Goal: Transaction & Acquisition: Purchase product/service

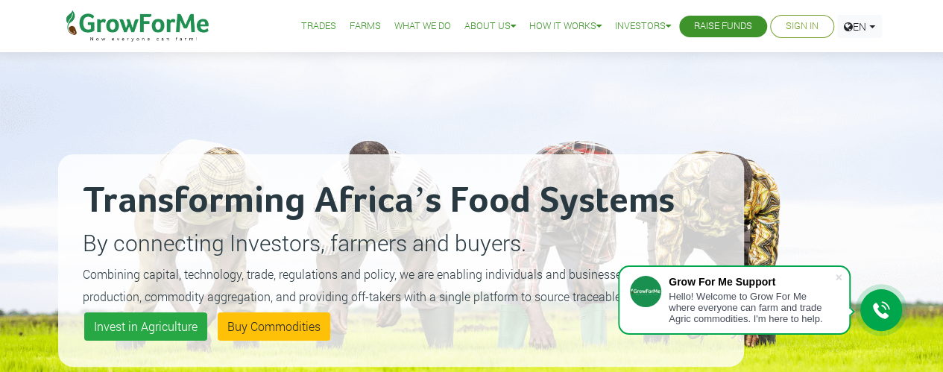
click at [789, 34] on li "Sign In" at bounding box center [802, 26] width 64 height 23
click at [793, 28] on link "Sign In" at bounding box center [802, 27] width 33 height 16
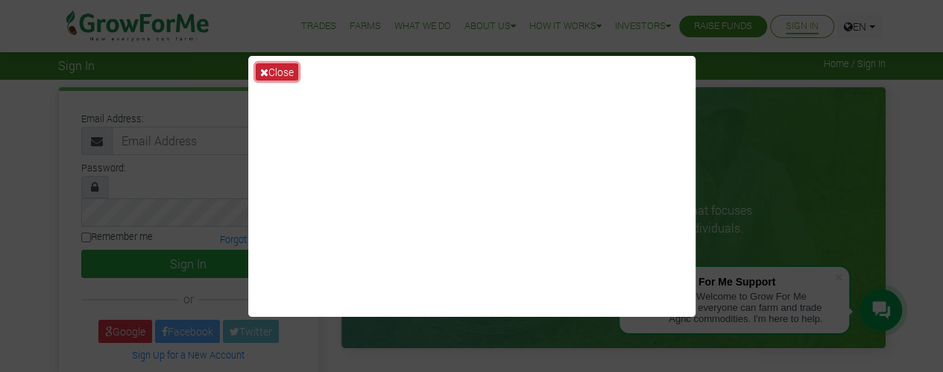
click at [274, 69] on button "Close" at bounding box center [277, 71] width 42 height 17
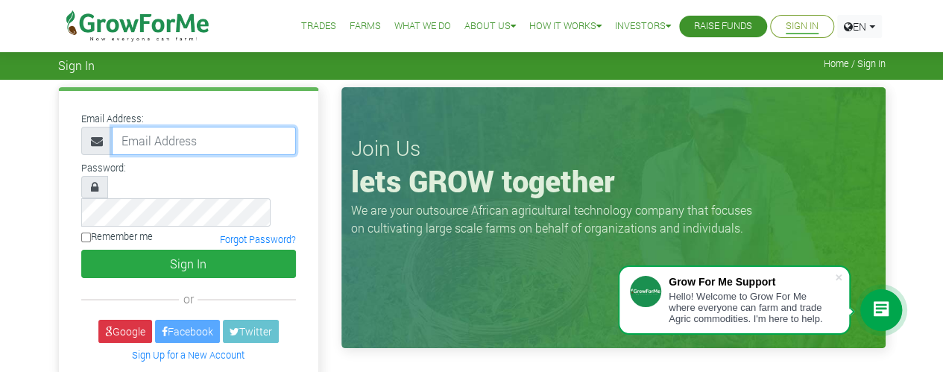
click at [256, 148] on input "email" at bounding box center [204, 141] width 184 height 28
type input "adjeiadzinyo@gmail.com"
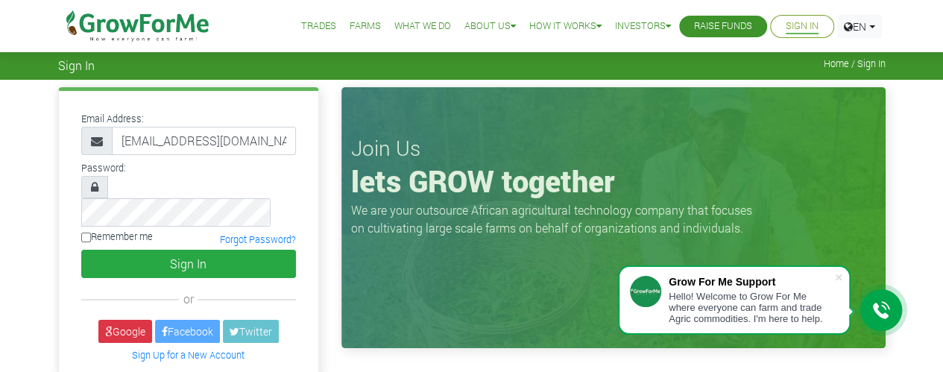
click at [84, 233] on input "Remember me" at bounding box center [86, 238] width 10 height 10
checkbox input "true"
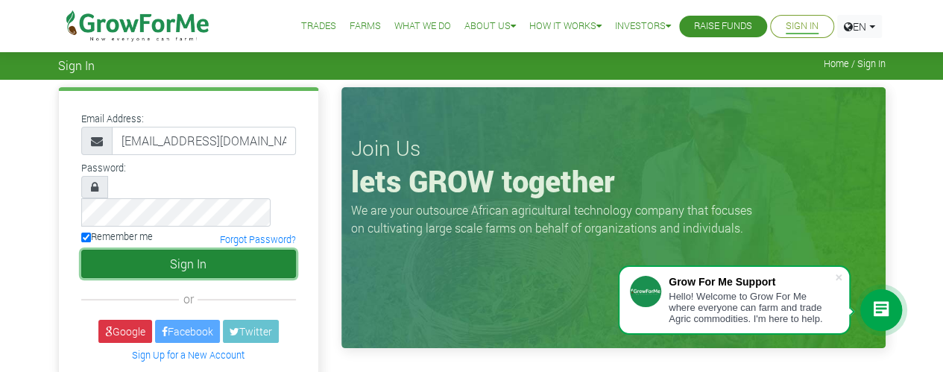
click at [153, 250] on button "Sign In" at bounding box center [188, 264] width 215 height 28
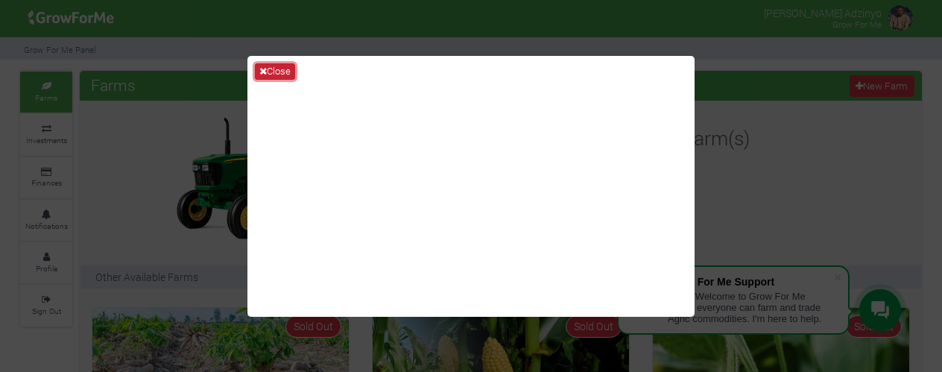
click at [279, 70] on button "Close" at bounding box center [275, 71] width 40 height 16
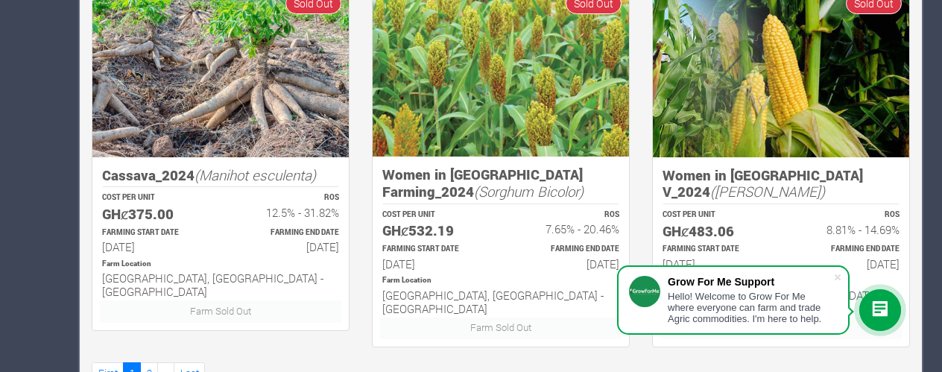
scroll to position [1096, 0]
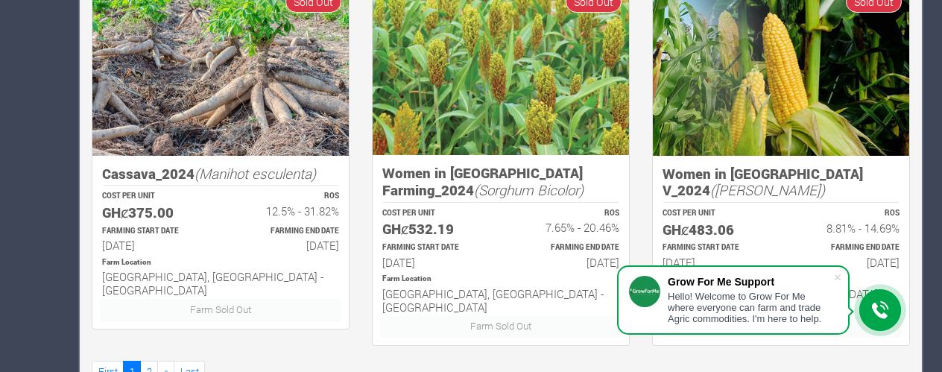
click at [224, 224] on div "FARMING END DATE 15th Apr 2025" at bounding box center [287, 239] width 132 height 31
click at [143, 361] on link "2" at bounding box center [149, 372] width 18 height 22
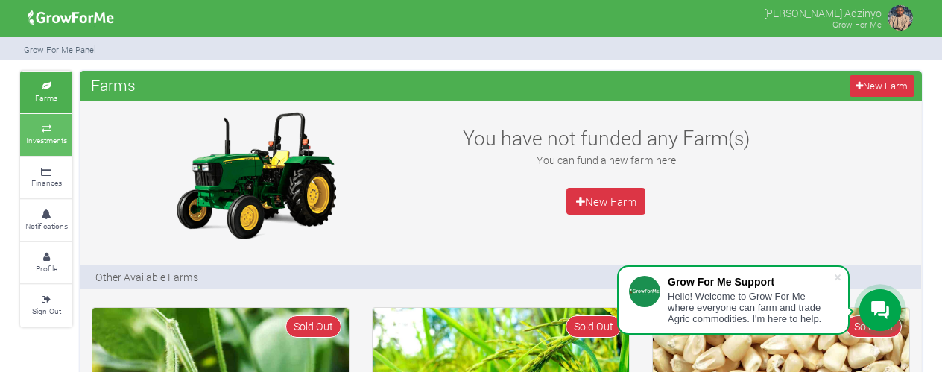
click at [34, 136] on small "Investments" at bounding box center [46, 140] width 41 height 10
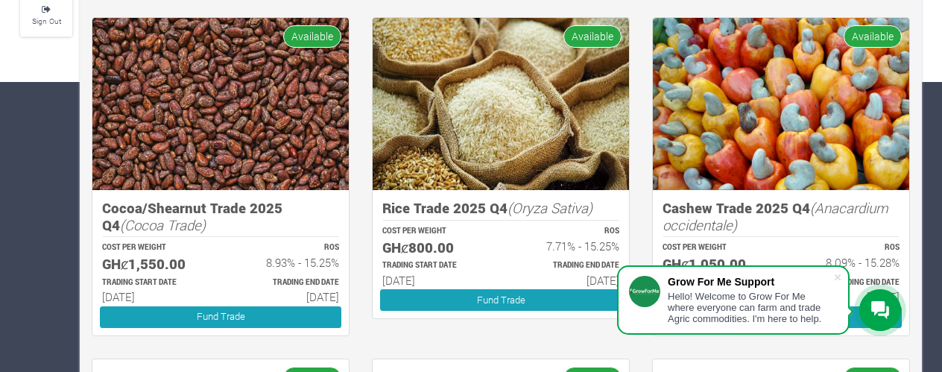
scroll to position [347, 0]
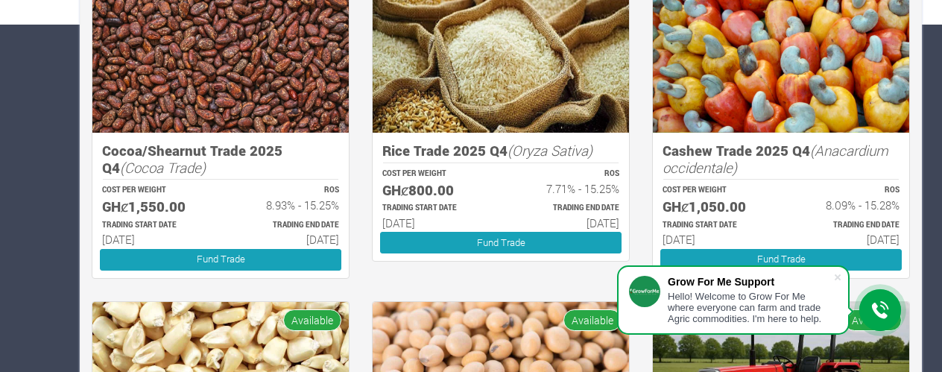
drag, startPoint x: 101, startPoint y: 201, endPoint x: 340, endPoint y: 238, distance: 241.3
click at [340, 238] on div "Cocoa/Shearnut Trade 2025 Q4 (Cocoa Trade) COST PER WEIGHT GHȼ1,550.00 ROS 8.93…" at bounding box center [220, 205] width 256 height 145
copy div "GHȼ1,550.00 ROS 8.93% - 15.25% TRADING START DATE 01st Oct 2025 TRADING END DAT…"
click at [219, 221] on div "TRADING START DATE 01st Oct 2025" at bounding box center [155, 233] width 132 height 31
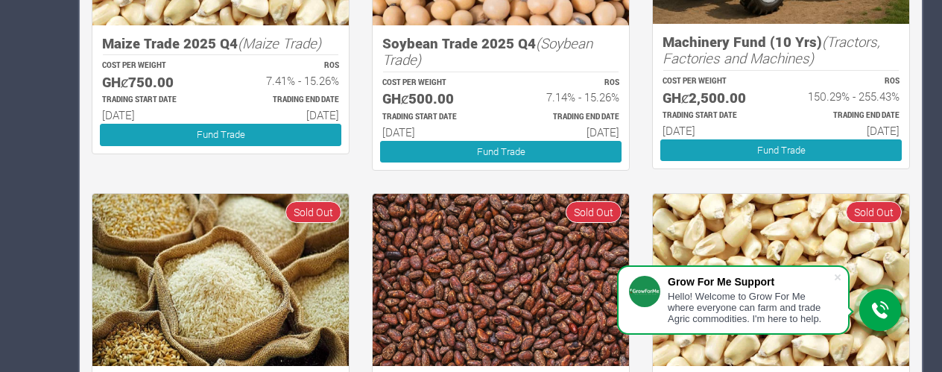
scroll to position [804, 0]
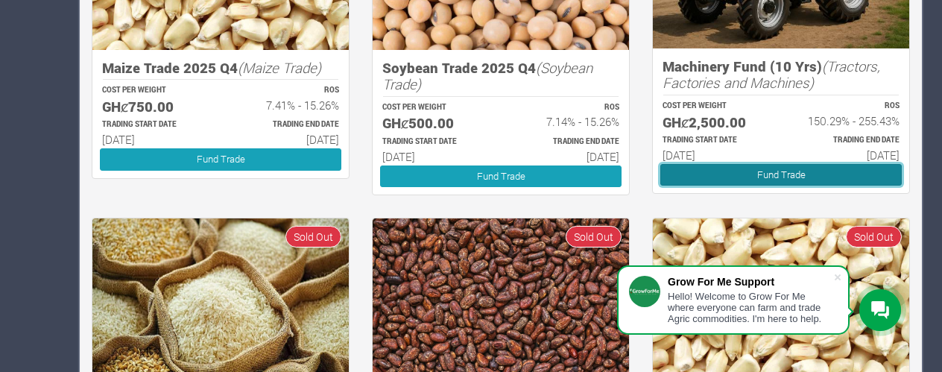
click at [804, 141] on div "Machinery Fund (10 Yrs) (Tractors, Factories and Machines) COST PER WEIGHT GHȼ2…" at bounding box center [781, 120] width 256 height 145
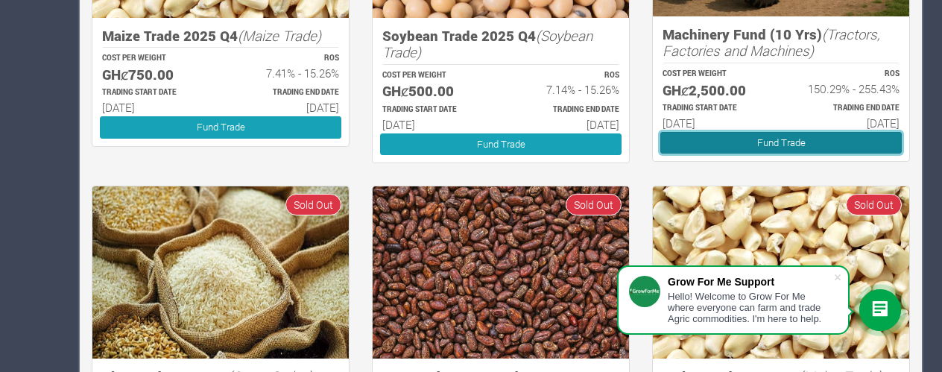
click at [781, 145] on link "Fund Trade" at bounding box center [782, 143] width 242 height 22
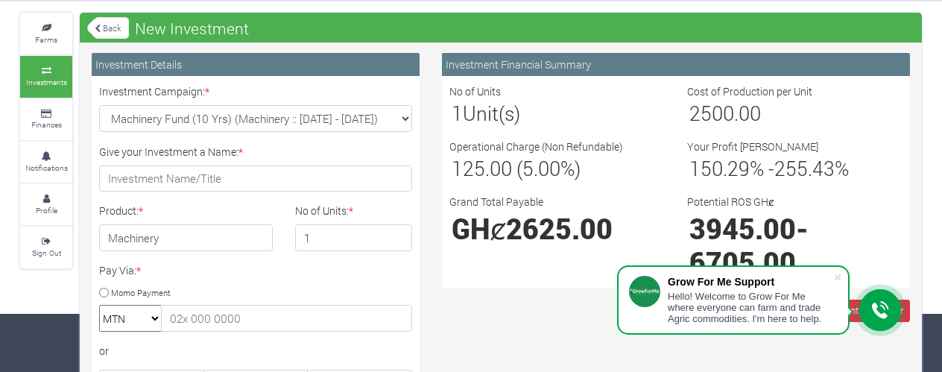
scroll to position [49, 0]
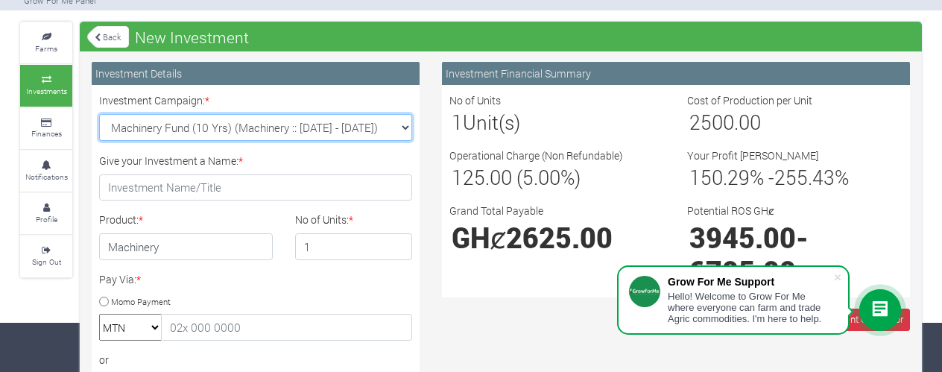
click at [368, 128] on select "Machinery Fund (10 Yrs) (Machinery :: [DATE] - [DATE]) Maize Trade 2025 Q4 (Mai…" at bounding box center [255, 127] width 313 height 27
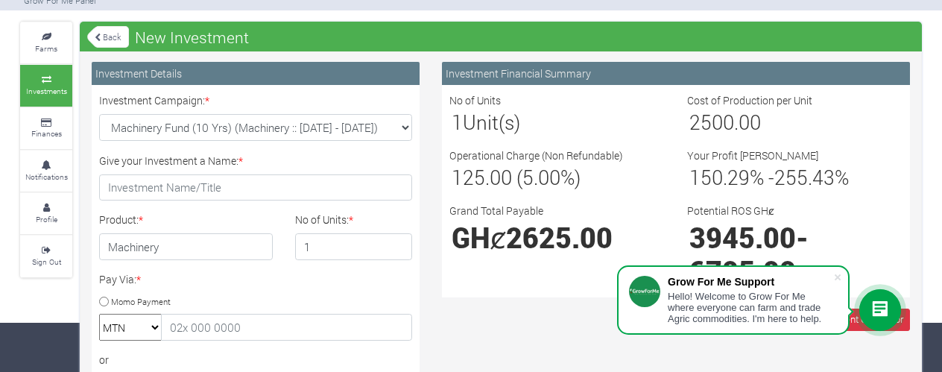
click at [431, 116] on div "Investment Financial Summary No of Units 1 Unit(s) Cost of Production per Unit …" at bounding box center [676, 180] width 491 height 236
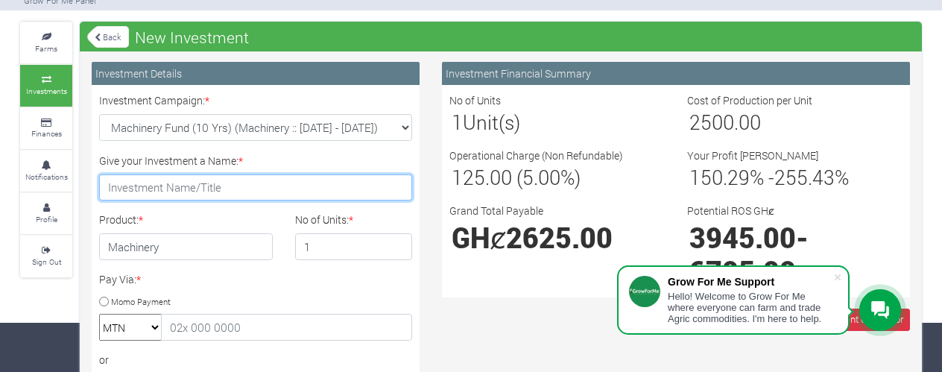
click at [312, 187] on input "Give your Investment a Name: *" at bounding box center [255, 187] width 313 height 27
type input "Farming Machine Investment"
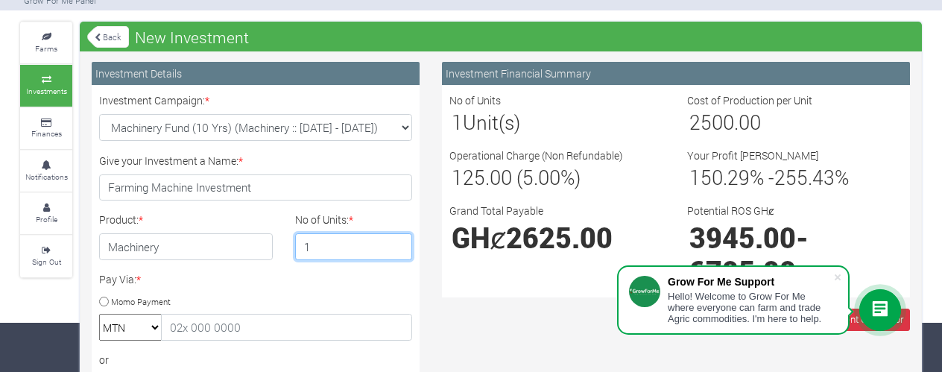
click at [327, 242] on input "1" at bounding box center [354, 246] width 118 height 27
click at [397, 248] on input "1" at bounding box center [354, 246] width 118 height 27
click at [356, 248] on input "1" at bounding box center [354, 246] width 118 height 27
click at [395, 241] on input "2" at bounding box center [354, 246] width 118 height 27
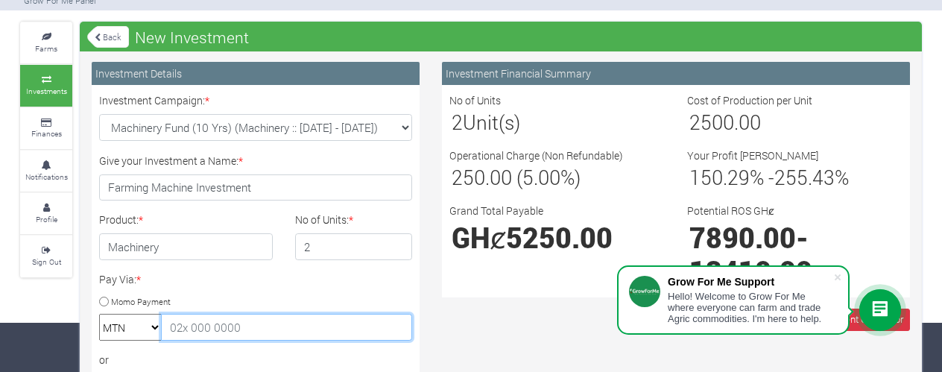
click at [301, 328] on input "text" at bounding box center [286, 327] width 251 height 27
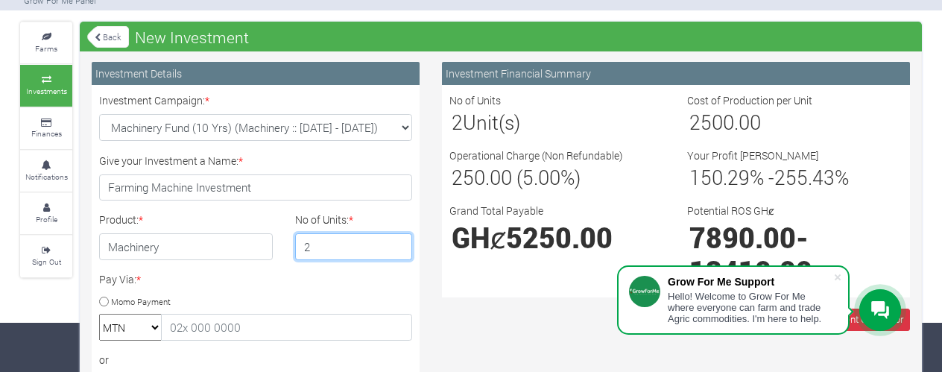
click at [353, 242] on input "2" at bounding box center [354, 246] width 118 height 27
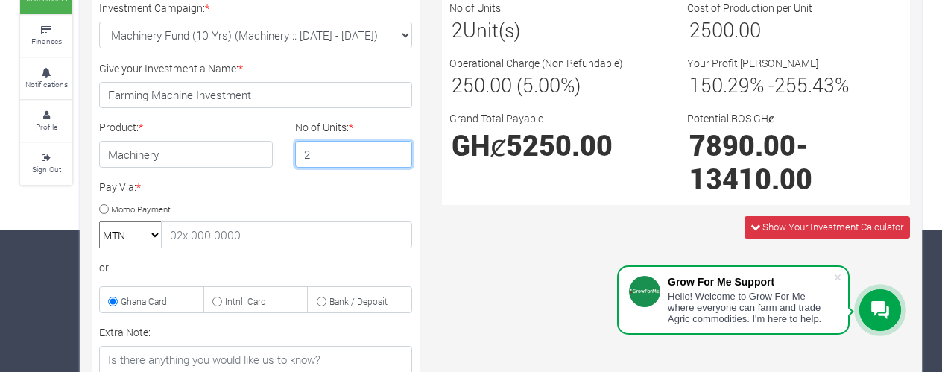
scroll to position [198, 0]
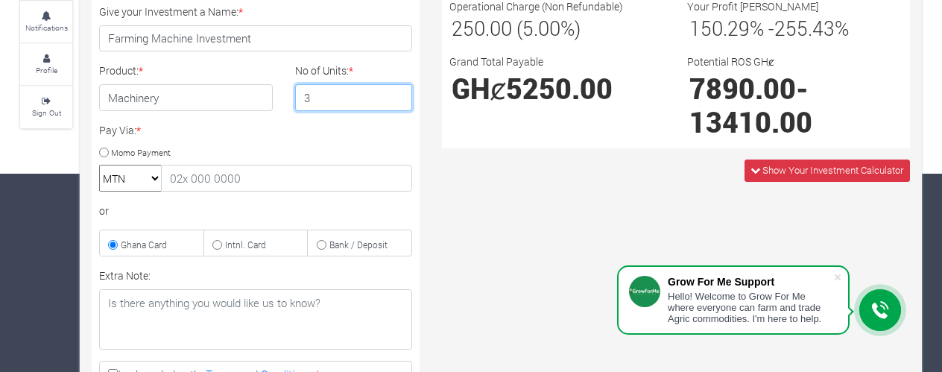
click at [396, 90] on input "3" at bounding box center [354, 97] width 118 height 27
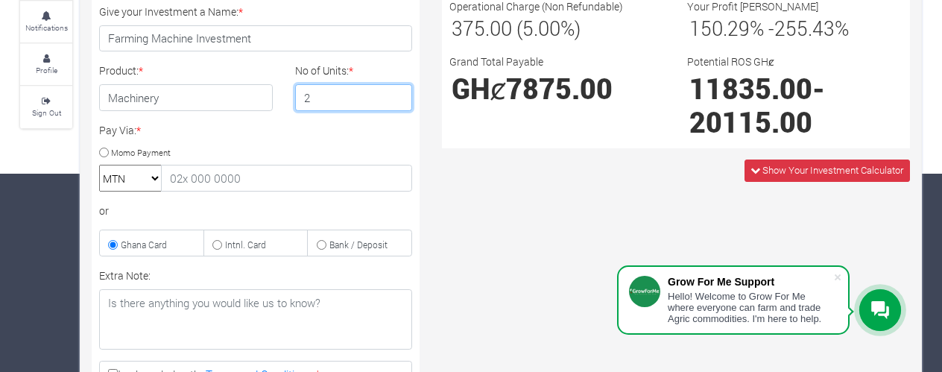
click at [397, 98] on input "2" at bounding box center [354, 97] width 118 height 27
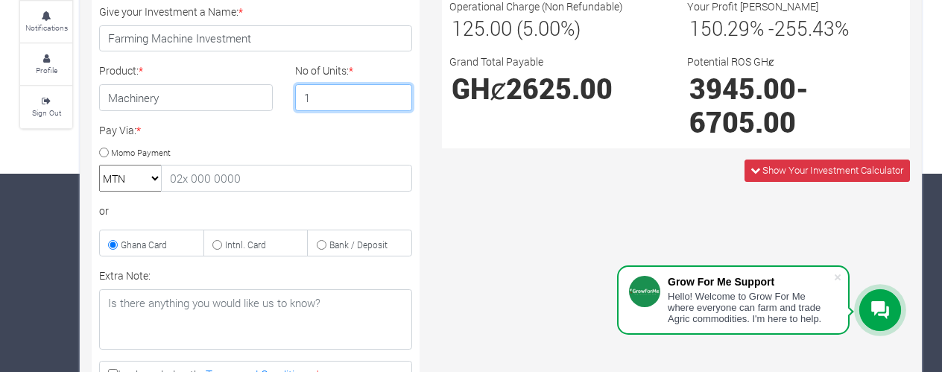
click at [397, 98] on input "1" at bounding box center [354, 97] width 118 height 27
click at [397, 101] on input "1" at bounding box center [354, 97] width 118 height 27
click at [399, 92] on input "2" at bounding box center [354, 97] width 118 height 27
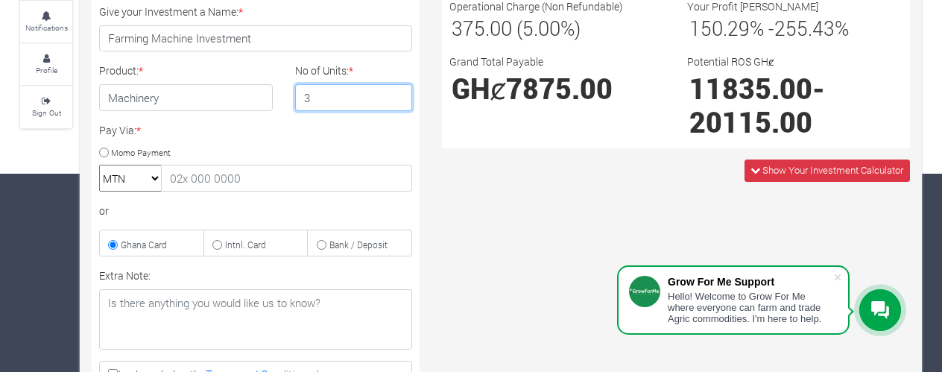
click at [398, 92] on input "3" at bounding box center [354, 97] width 118 height 27
click at [397, 89] on input "4" at bounding box center [354, 97] width 118 height 27
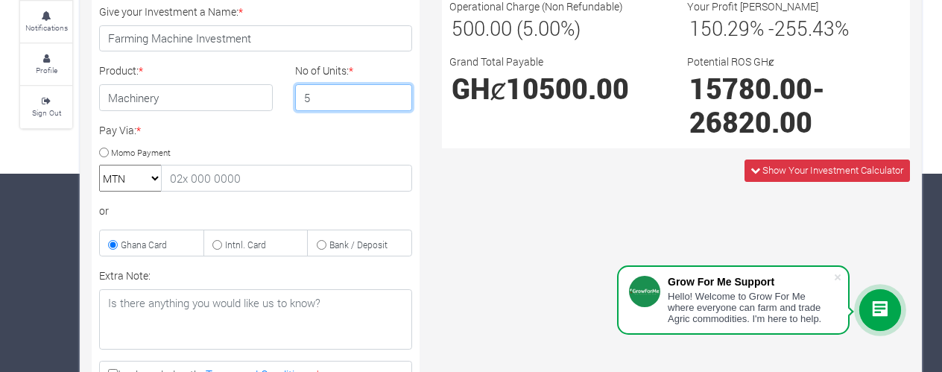
click at [397, 90] on input "5" at bounding box center [354, 97] width 118 height 27
click at [397, 98] on input "4" at bounding box center [354, 97] width 118 height 27
click at [397, 98] on input "3" at bounding box center [354, 97] width 118 height 27
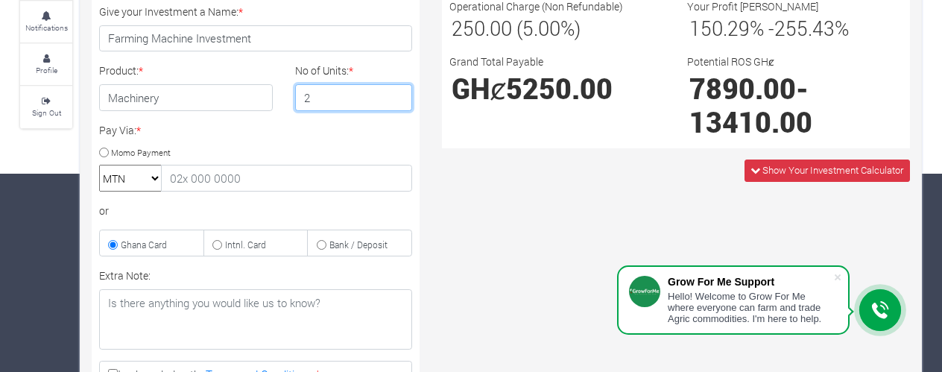
click at [397, 98] on input "2" at bounding box center [354, 97] width 118 height 27
type input "1"
click at [397, 99] on input "1" at bounding box center [354, 97] width 118 height 27
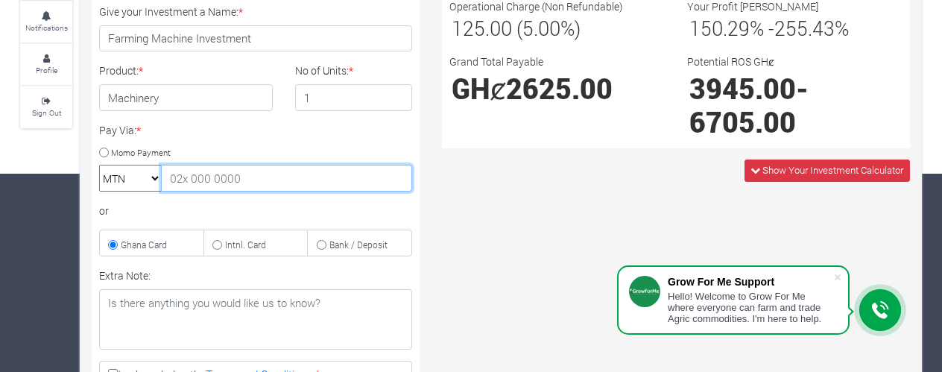
click at [274, 175] on input "text" at bounding box center [286, 178] width 251 height 27
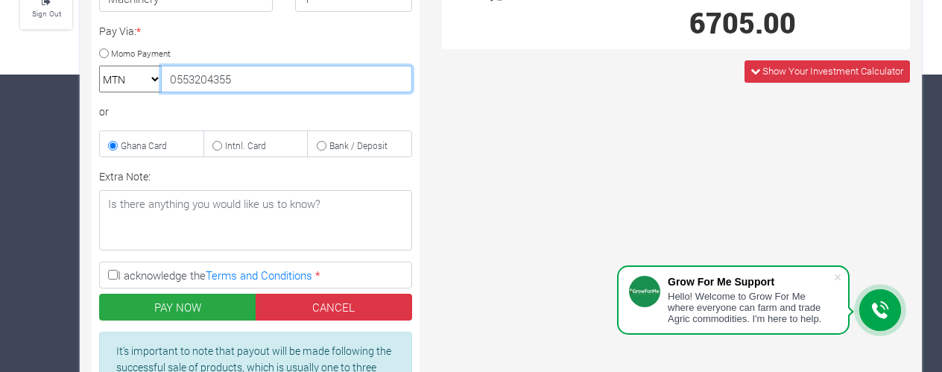
scroll to position [347, 0]
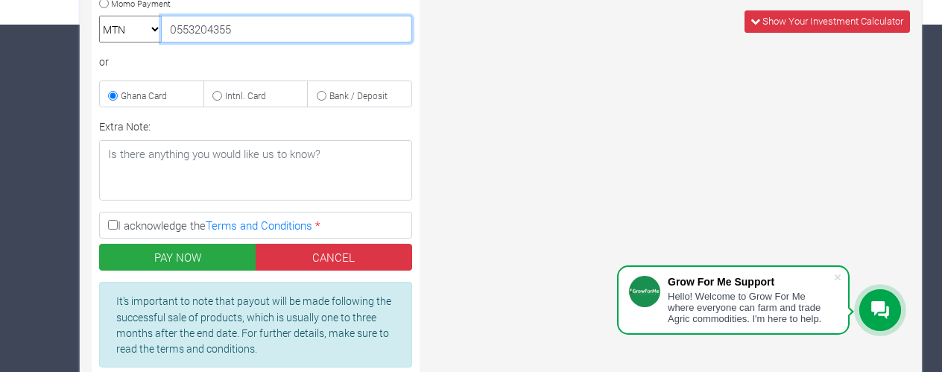
type input "0553204355"
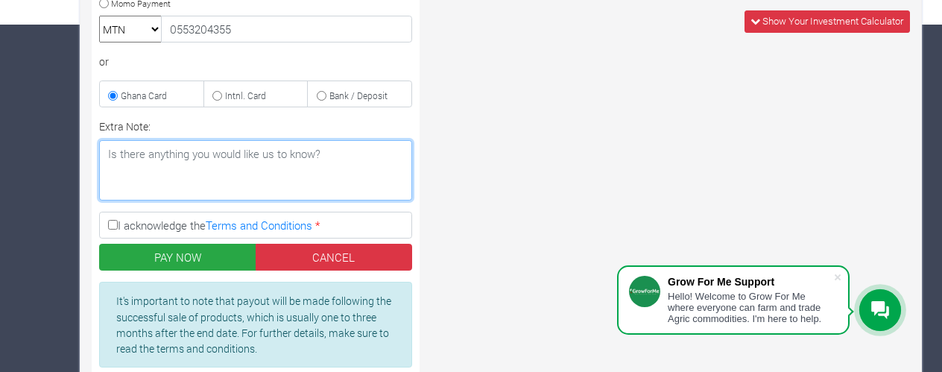
click at [196, 174] on textarea "Extra Note:" at bounding box center [255, 170] width 313 height 60
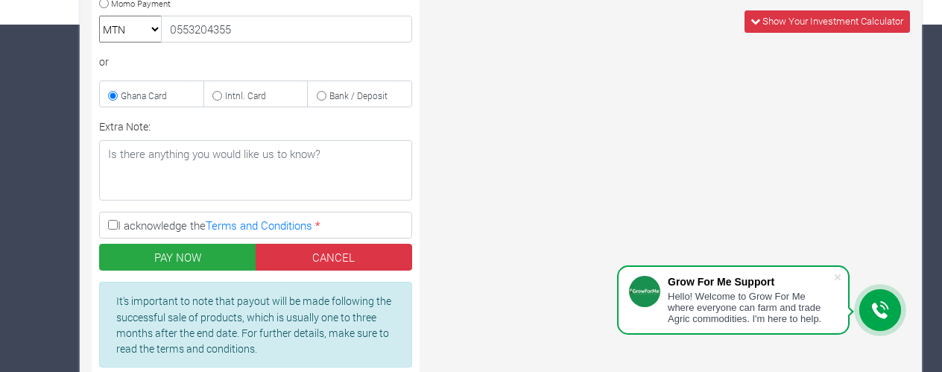
click at [108, 220] on input "I acknowledge the Terms and Conditions *" at bounding box center [113, 225] width 10 height 10
checkbox input "true"
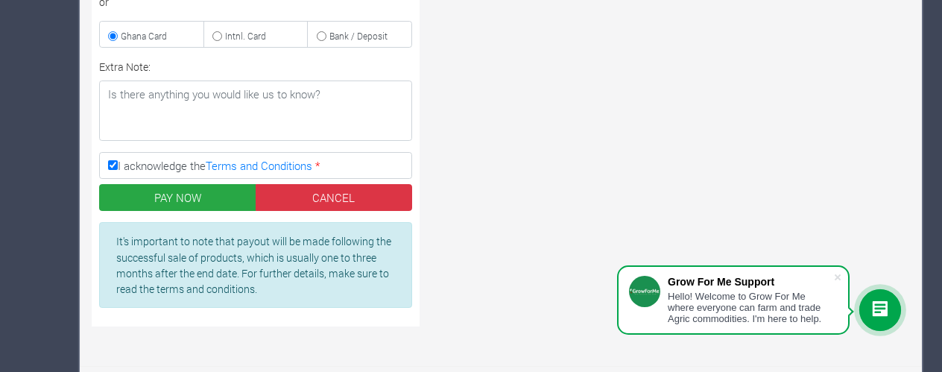
scroll to position [409, 0]
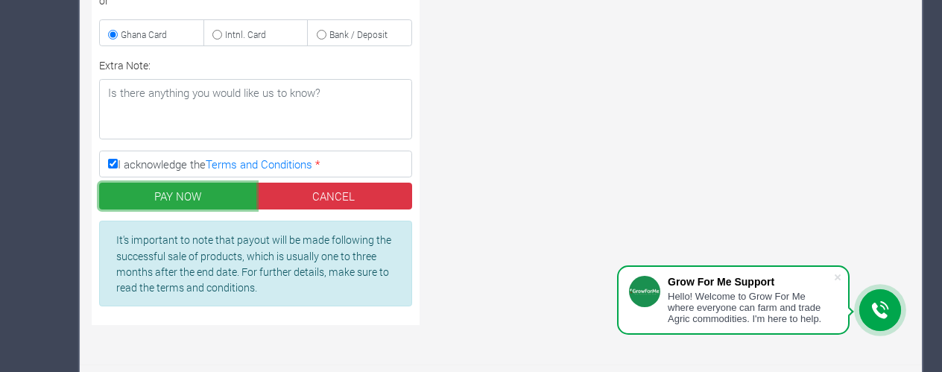
click at [179, 186] on button "PAY NOW" at bounding box center [177, 196] width 157 height 27
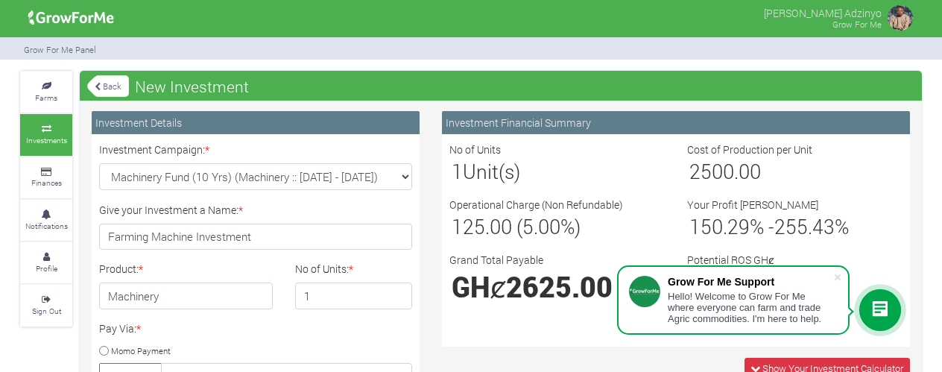
scroll to position [0, 0]
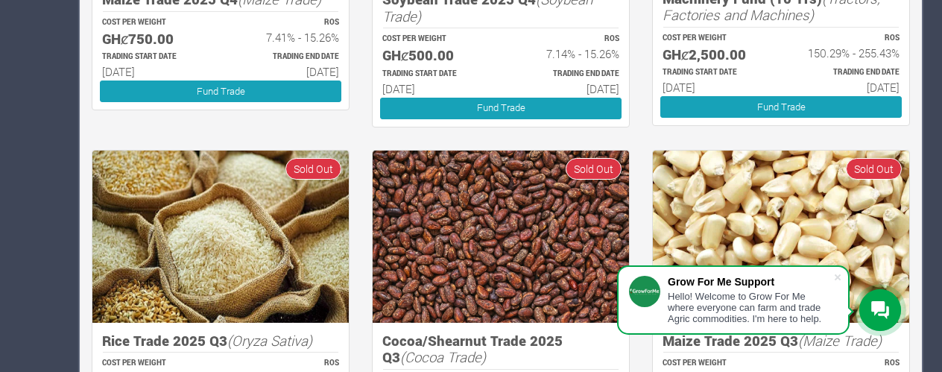
scroll to position [690, 0]
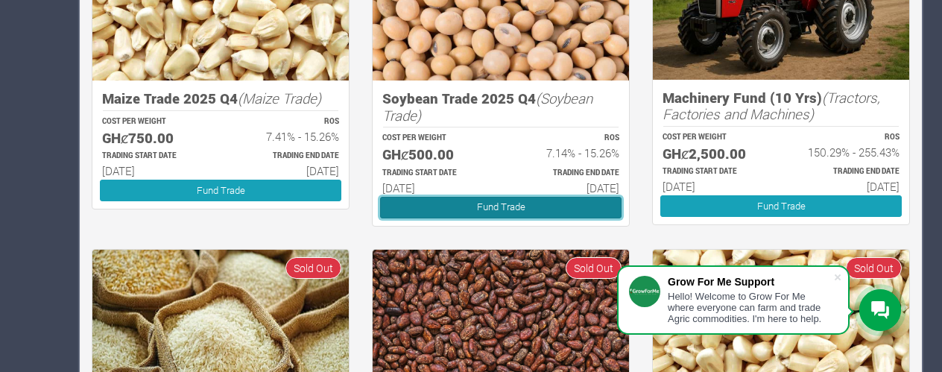
click at [459, 204] on link "Fund Trade" at bounding box center [501, 208] width 242 height 22
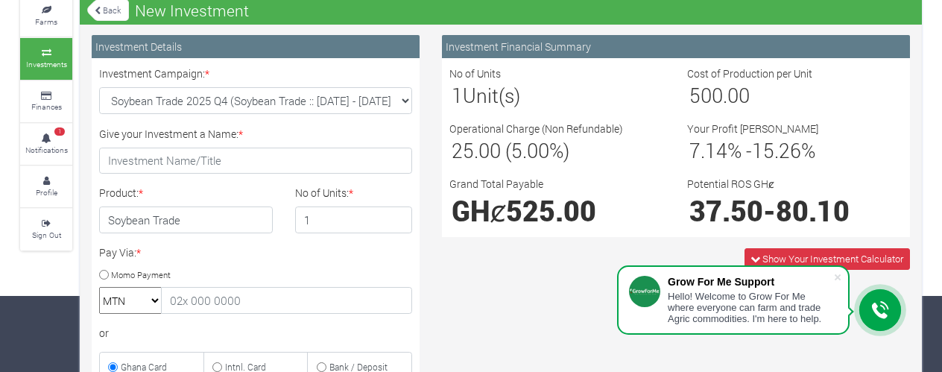
scroll to position [99, 0]
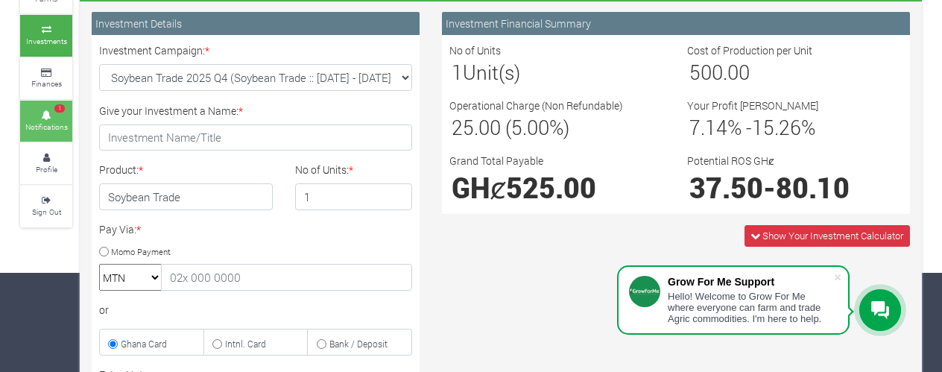
click at [55, 105] on span "1" at bounding box center [59, 108] width 10 height 9
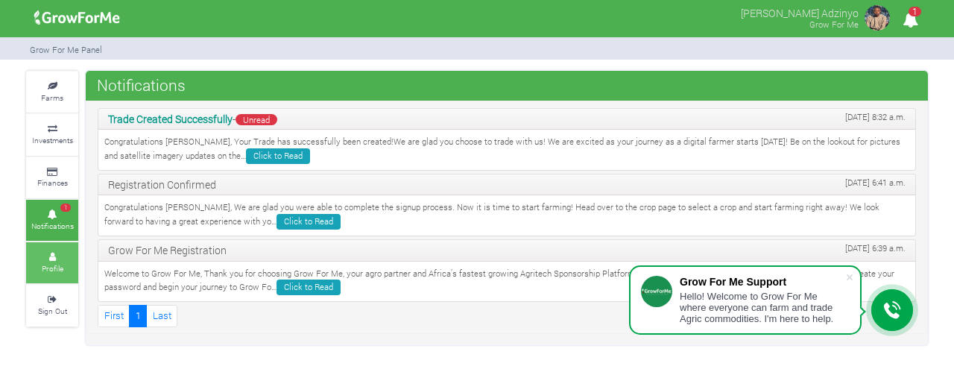
click at [67, 271] on link "Profile" at bounding box center [52, 262] width 52 height 41
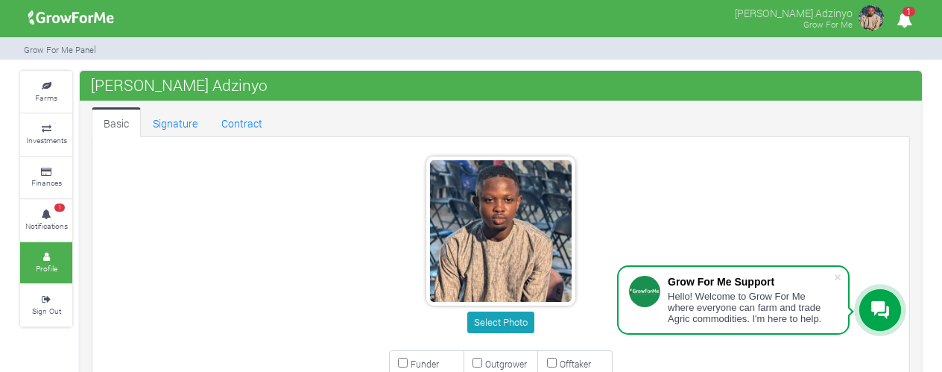
type input "55 320 4355"
click at [189, 130] on link "Signature" at bounding box center [175, 122] width 69 height 30
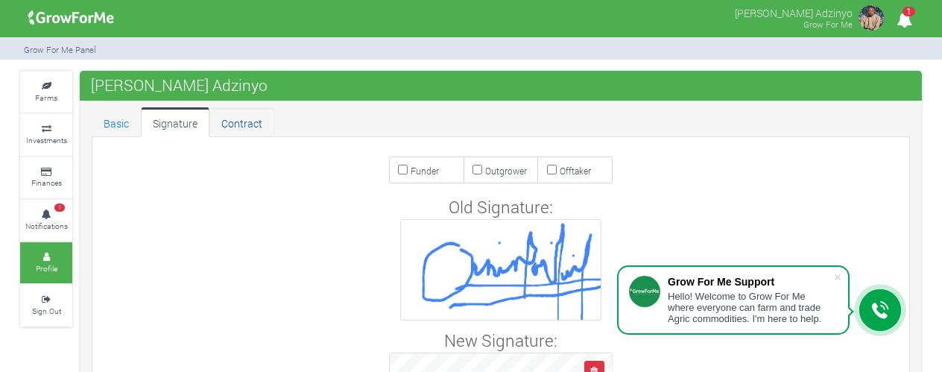
click at [222, 124] on link "Contract" at bounding box center [241, 122] width 65 height 30
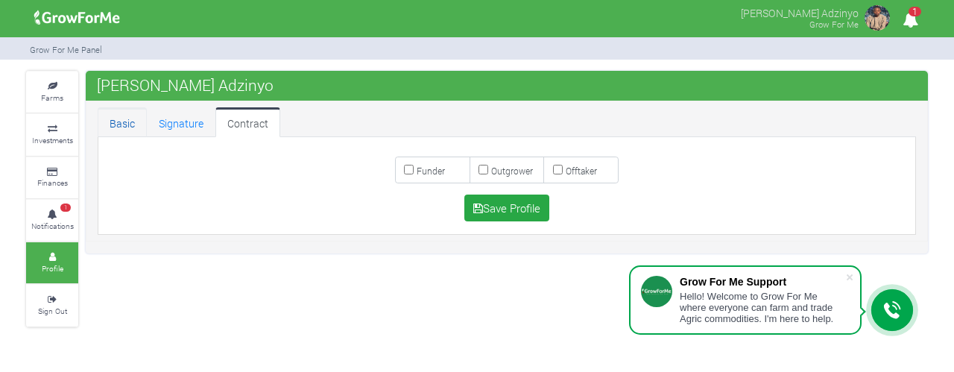
click at [129, 122] on link "Basic" at bounding box center [122, 122] width 49 height 30
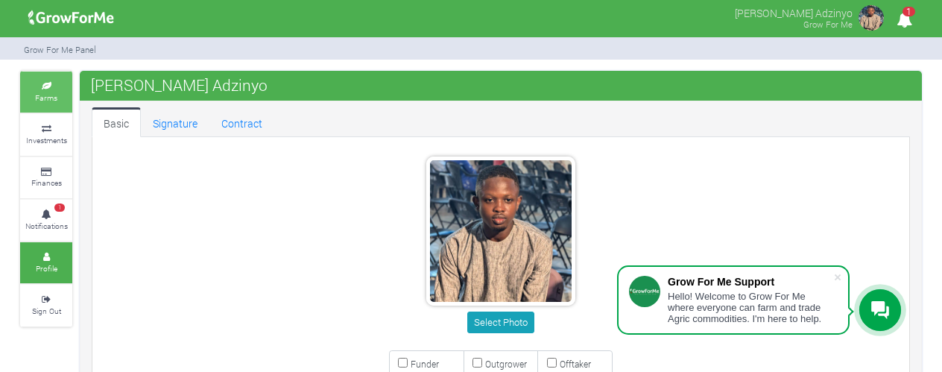
click at [52, 92] on small "Farms" at bounding box center [46, 97] width 22 height 10
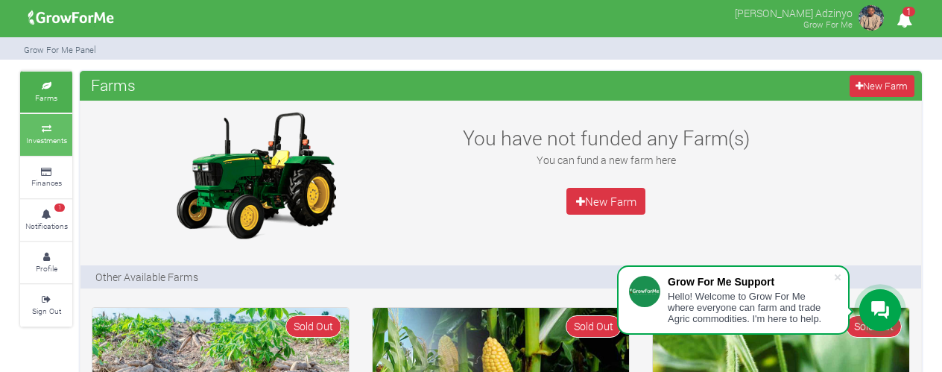
click at [57, 140] on small "Investments" at bounding box center [46, 140] width 41 height 10
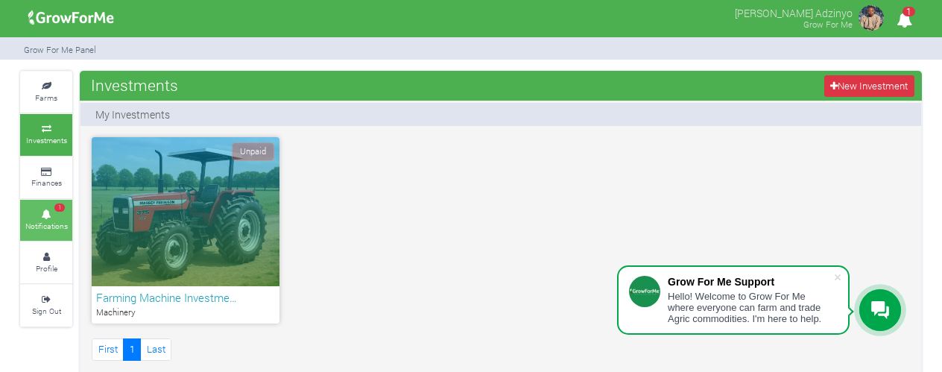
click at [53, 201] on link "1 Notifications" at bounding box center [46, 220] width 52 height 41
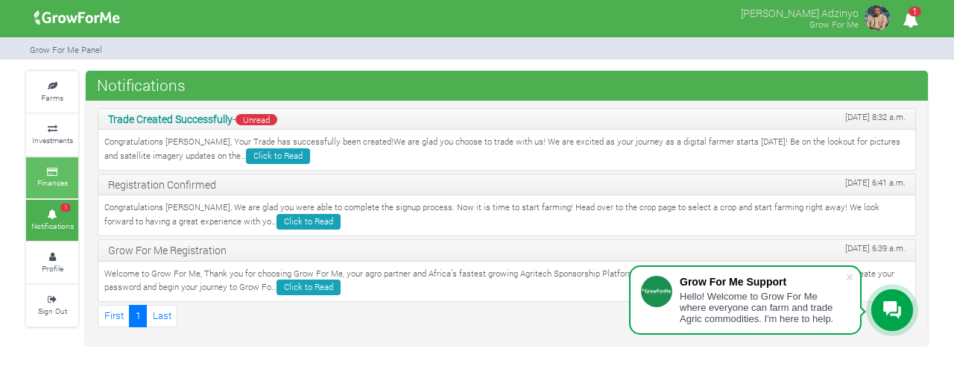
click at [59, 178] on small "Finances" at bounding box center [52, 182] width 31 height 10
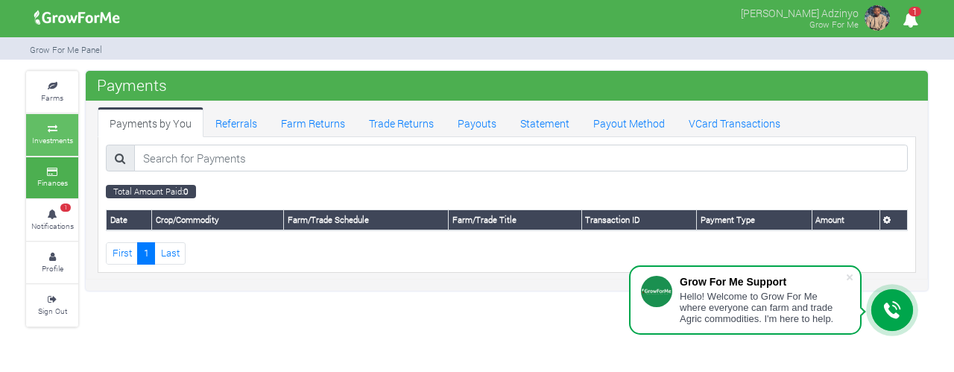
click at [43, 139] on small "Investments" at bounding box center [52, 140] width 41 height 10
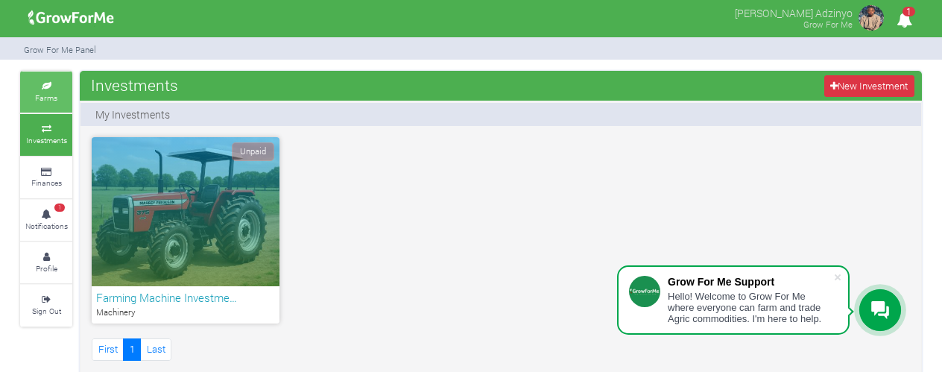
click at [46, 95] on small "Farms" at bounding box center [46, 97] width 22 height 10
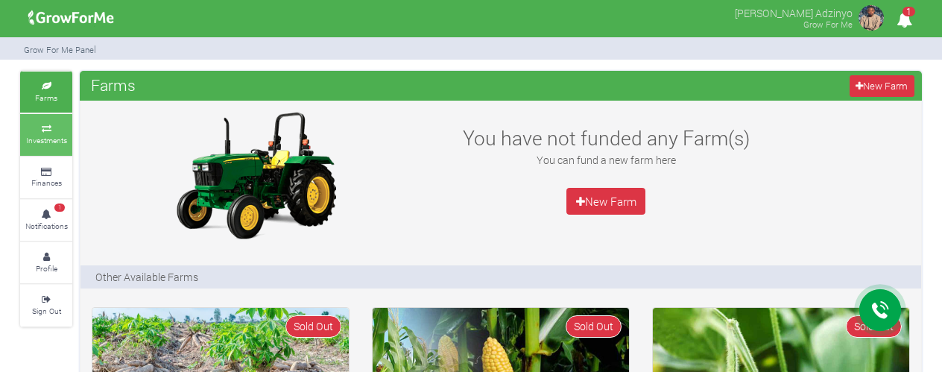
drag, startPoint x: 0, startPoint y: 0, endPoint x: 41, endPoint y: 130, distance: 136.8
click at [41, 130] on icon at bounding box center [46, 128] width 45 height 7
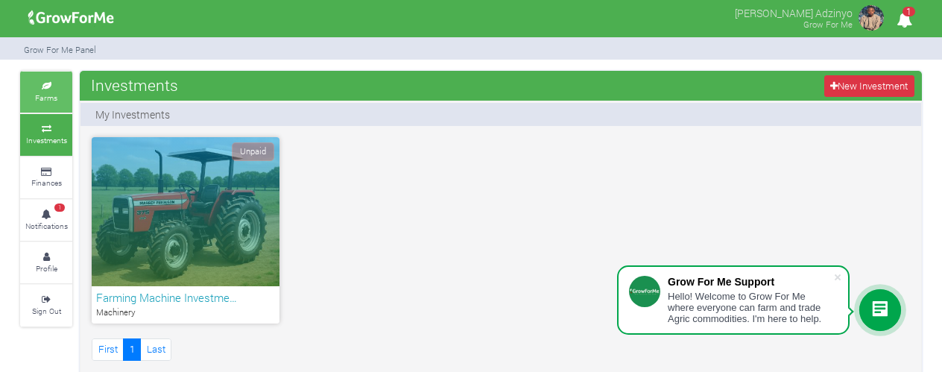
click at [57, 106] on link "Farms" at bounding box center [46, 92] width 52 height 41
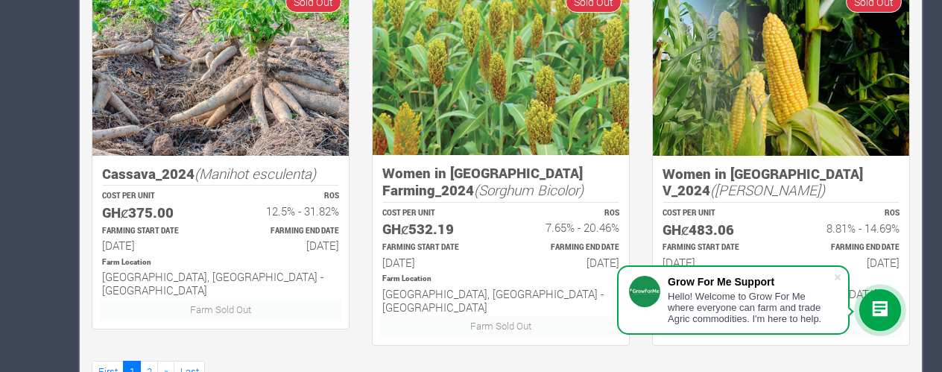
scroll to position [1096, 0]
click at [163, 361] on link "»" at bounding box center [165, 372] width 17 height 22
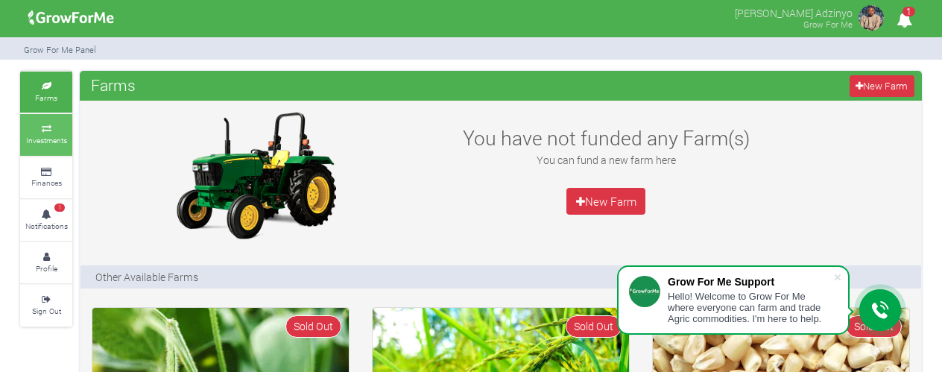
click at [51, 151] on link "Investments" at bounding box center [46, 134] width 52 height 41
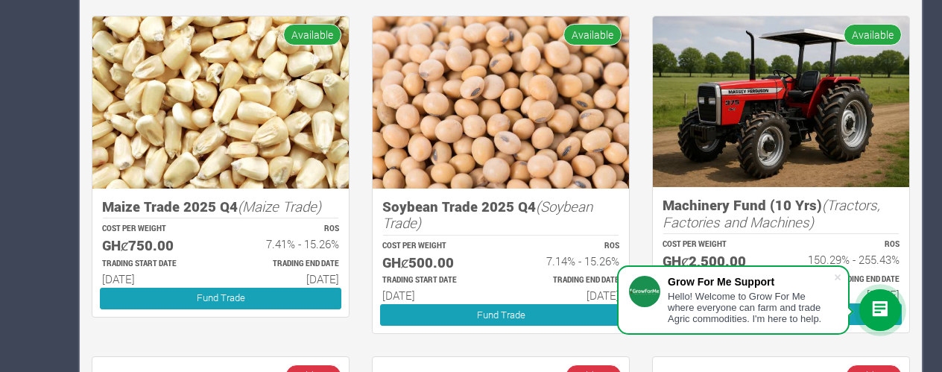
scroll to position [795, 0]
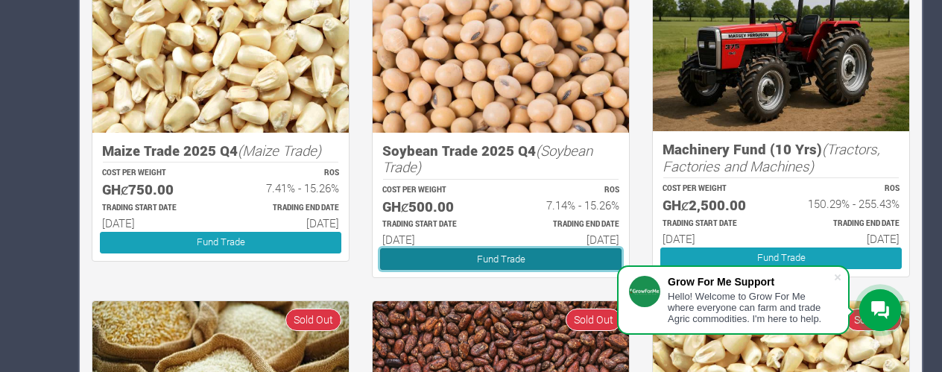
click at [504, 257] on link "Fund Trade" at bounding box center [501, 259] width 242 height 22
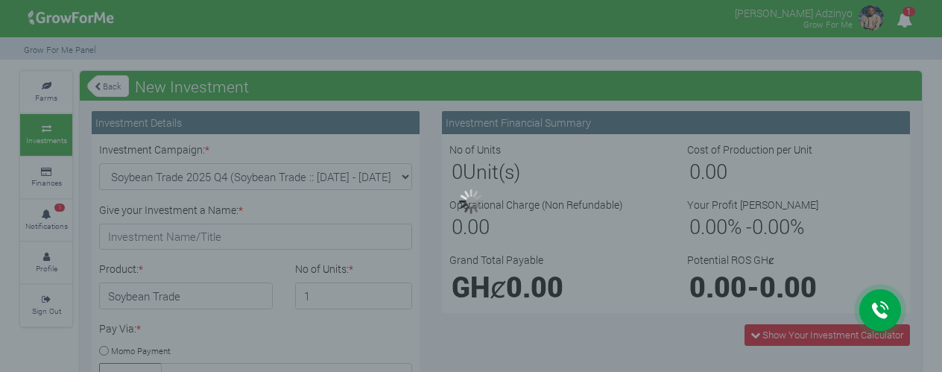
type input "1"
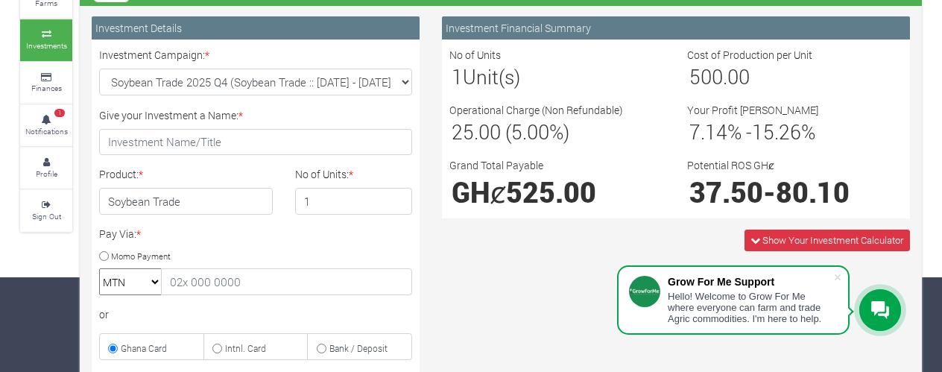
scroll to position [99, 0]
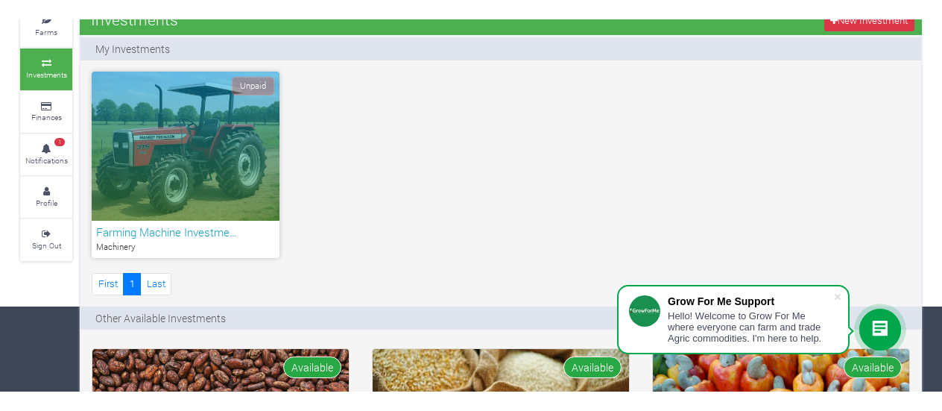
scroll to position [99, 0]
